Goal: Transaction & Acquisition: Purchase product/service

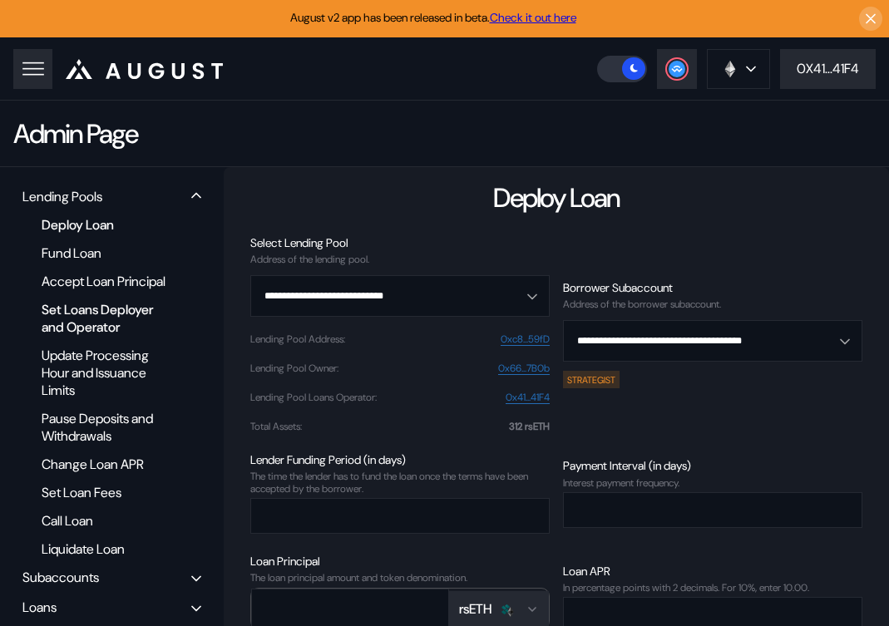
scroll to position [49, 0]
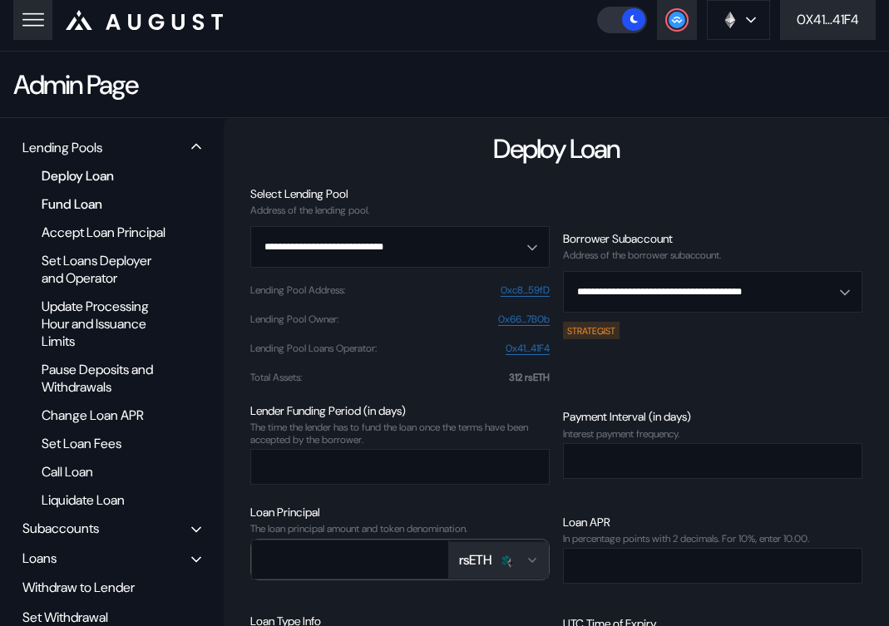
click at [78, 205] on div "Fund Loan" at bounding box center [107, 204] width 148 height 22
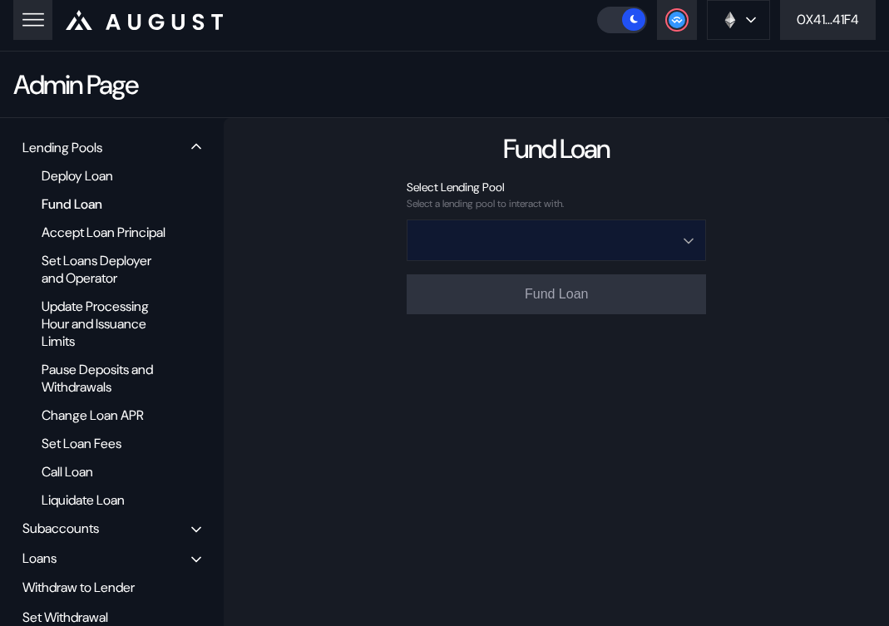
click at [445, 235] on input "Open menu" at bounding box center [547, 240] width 256 height 40
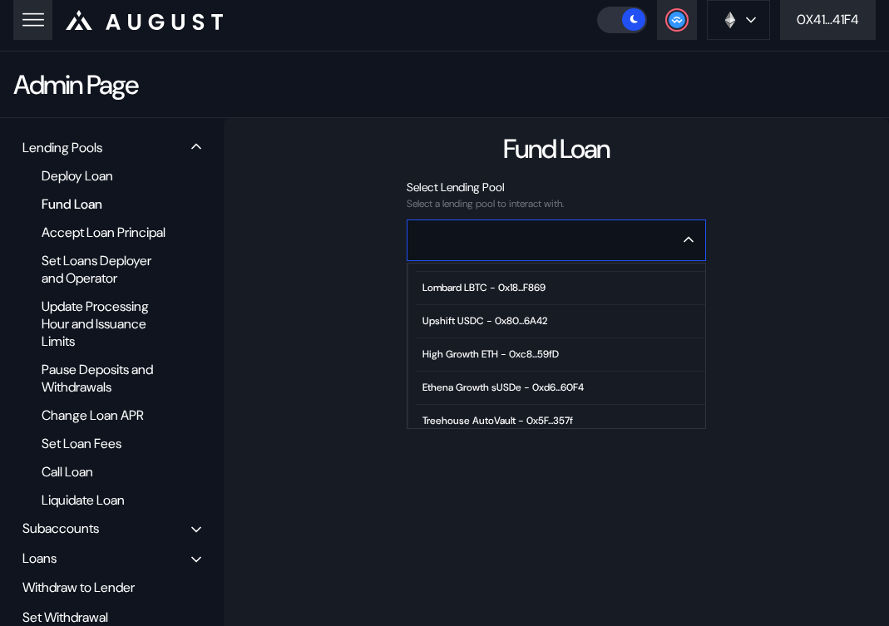
scroll to position [97, 0]
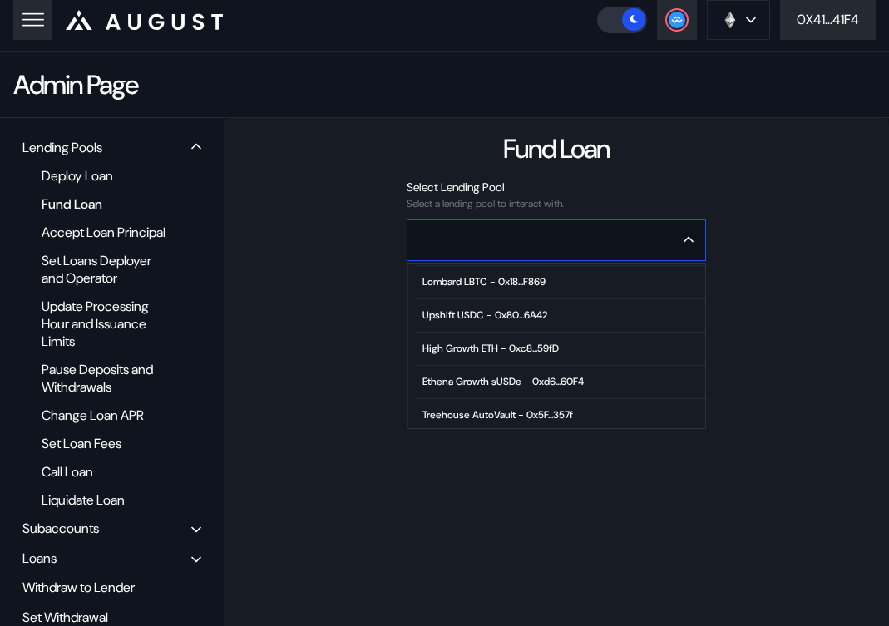
click at [529, 349] on div "High Growth ETH - 0xc8...59fD" at bounding box center [490, 348] width 136 height 12
type input "**********"
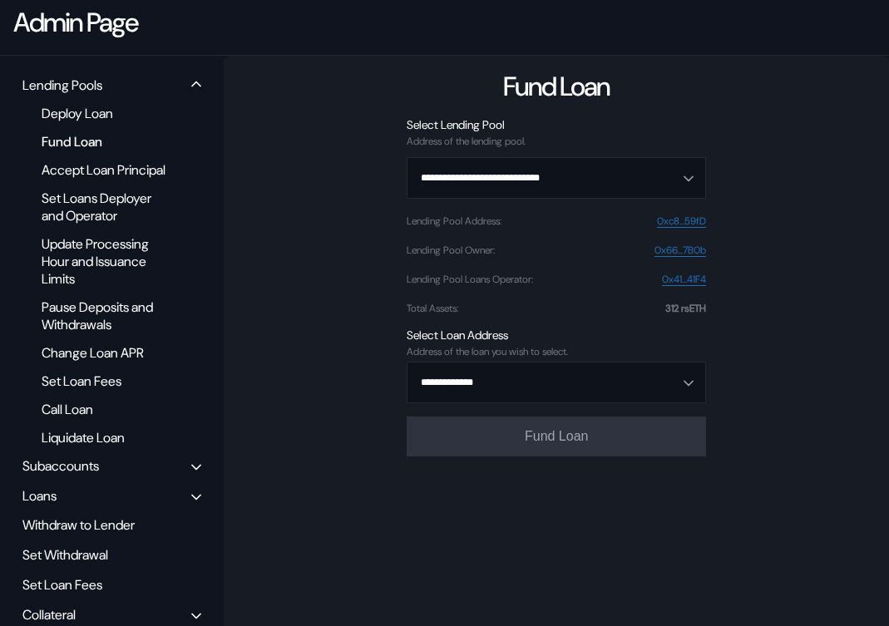
scroll to position [113, 0]
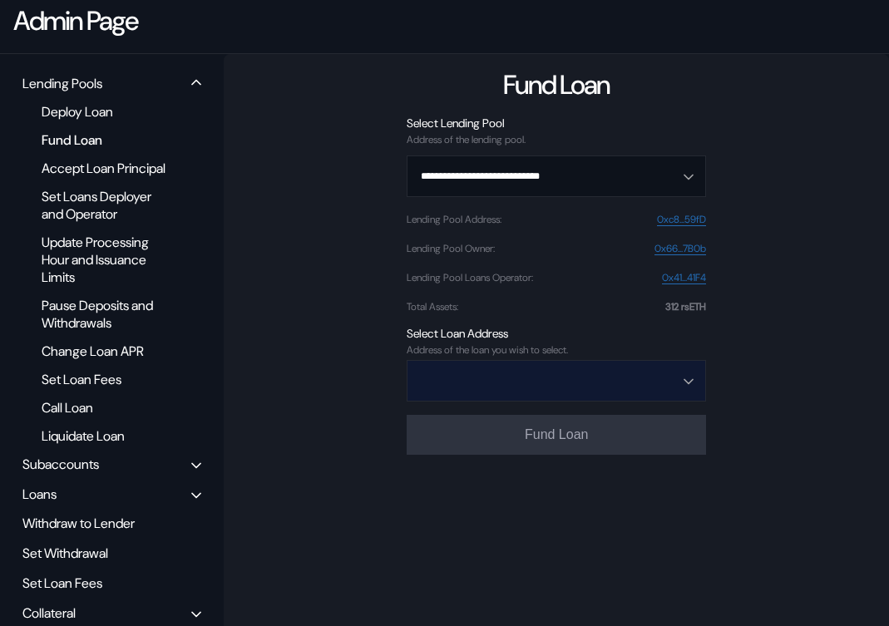
click at [527, 393] on input "Open menu" at bounding box center [547, 381] width 256 height 40
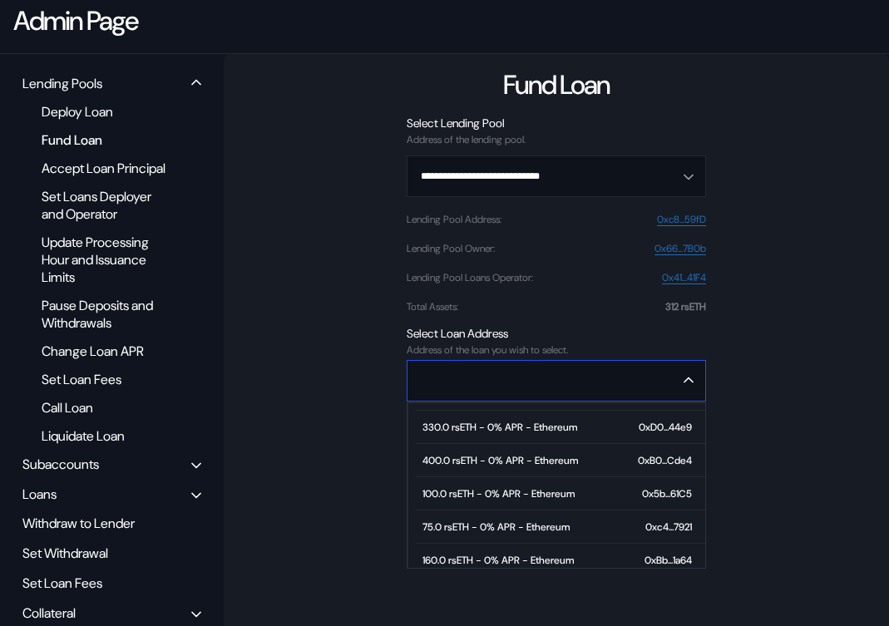
scroll to position [135, 0]
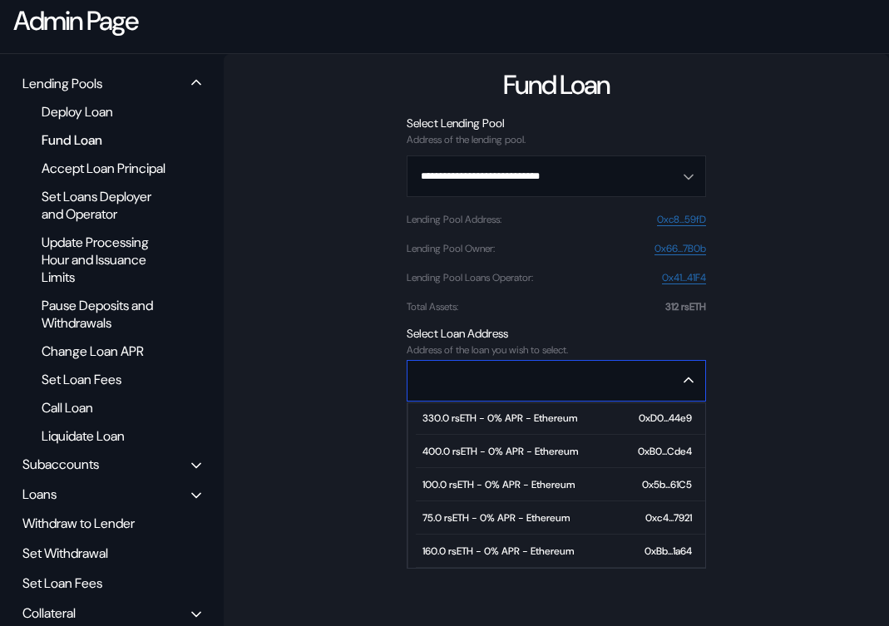
click at [455, 555] on div "160.0 rsETH - 0% APR - Ethereum" at bounding box center [497, 551] width 151 height 12
type input "**********"
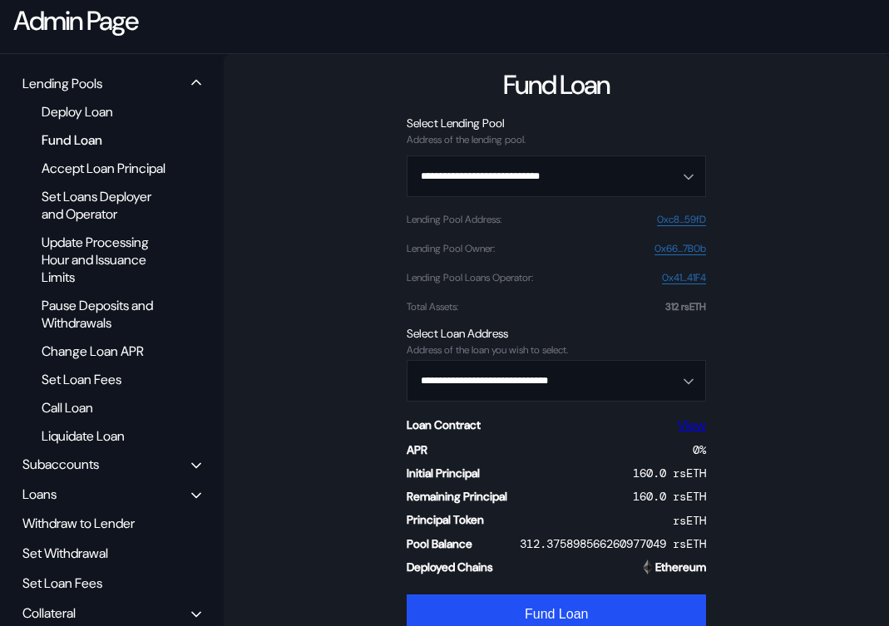
scroll to position [176, 0]
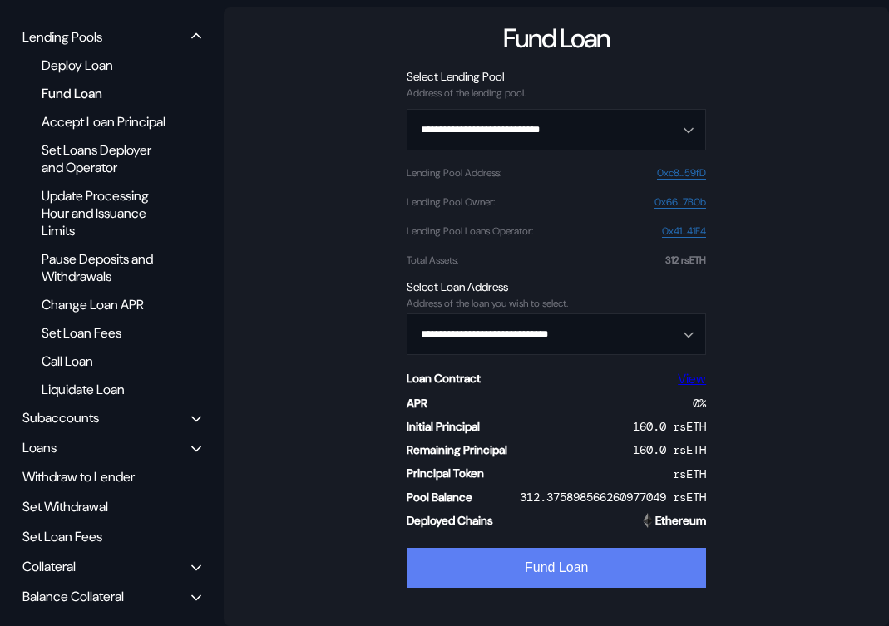
click at [525, 561] on button "Fund Loan" at bounding box center [555, 568] width 299 height 40
